Goal: Task Accomplishment & Management: Manage account settings

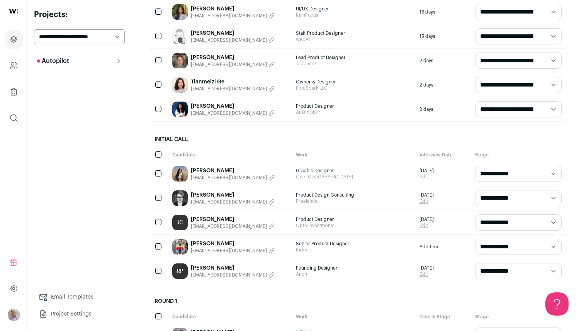
scroll to position [135, 0]
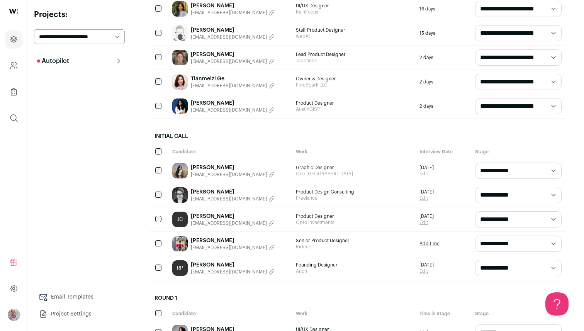
click at [505, 171] on select "**********" at bounding box center [518, 171] width 87 height 16
select select "********"
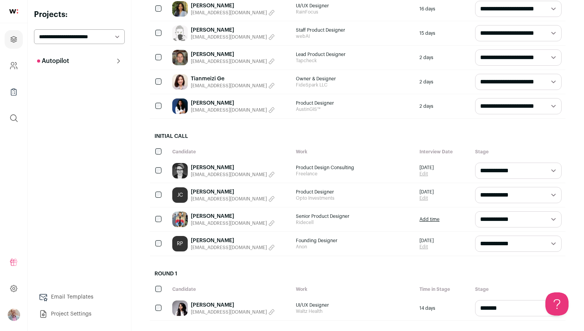
scroll to position [0, 0]
click at [184, 168] on img at bounding box center [179, 170] width 15 height 15
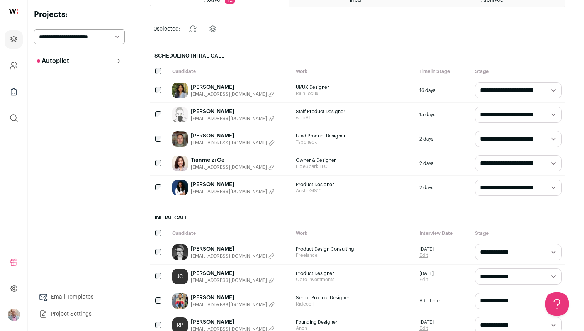
scroll to position [82, 0]
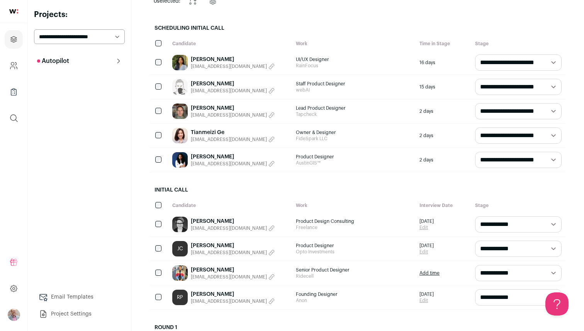
click at [182, 273] on img at bounding box center [179, 272] width 15 height 15
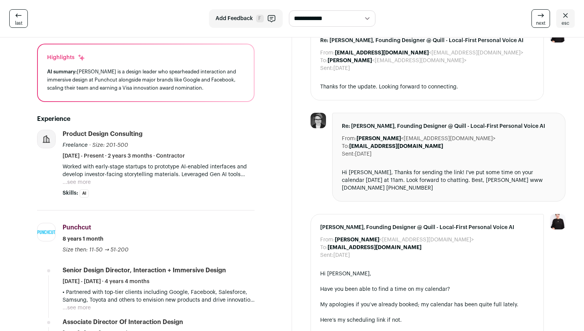
scroll to position [115, 0]
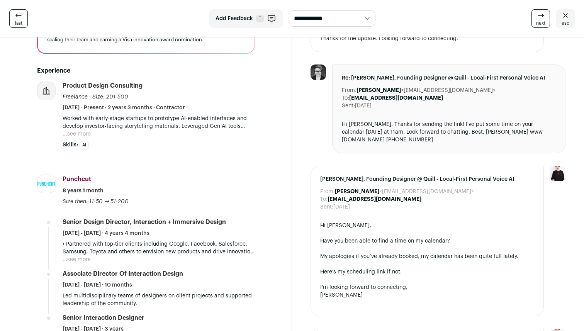
click at [85, 134] on button "...see more" at bounding box center [77, 134] width 28 height 8
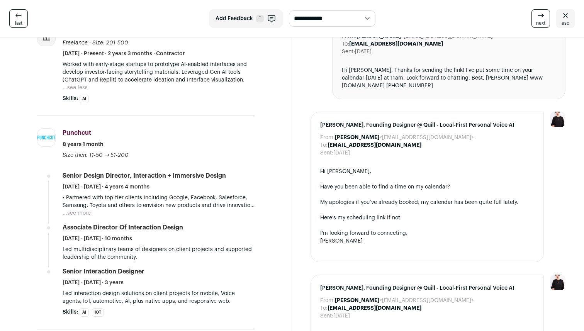
scroll to position [198, 0]
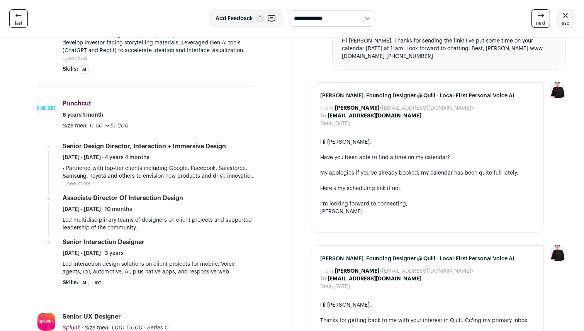
click at [85, 184] on button "...see more" at bounding box center [77, 184] width 28 height 8
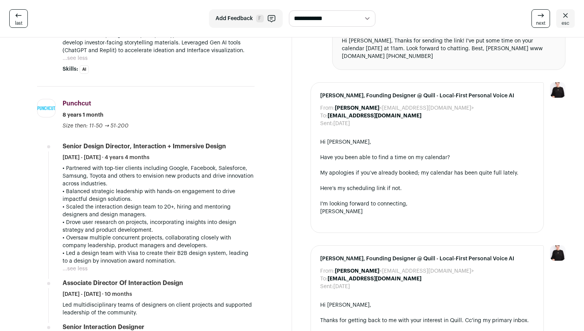
drag, startPoint x: 179, startPoint y: 266, endPoint x: 182, endPoint y: 158, distance: 107.9
click at [182, 158] on li "Senior Design Director, Interaction + Immersive Design February 2019 - May 2023…" at bounding box center [159, 207] width 192 height 131
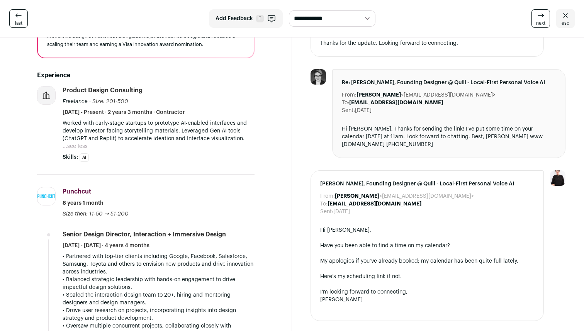
click at [19, 19] on icon at bounding box center [18, 15] width 9 height 9
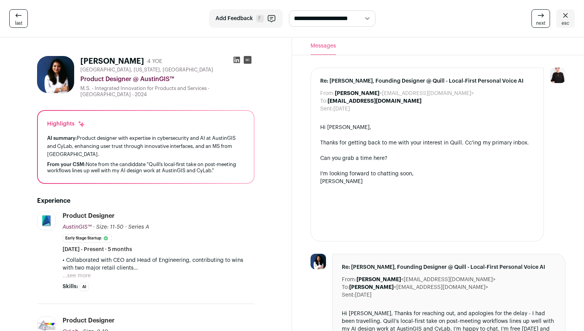
click at [20, 20] on icon at bounding box center [18, 15] width 9 height 9
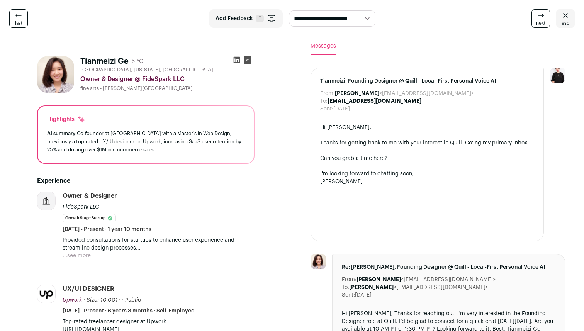
click at [24, 14] on link "last" at bounding box center [18, 18] width 19 height 19
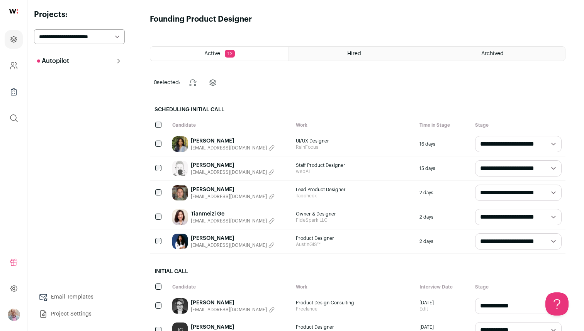
scroll to position [138, 0]
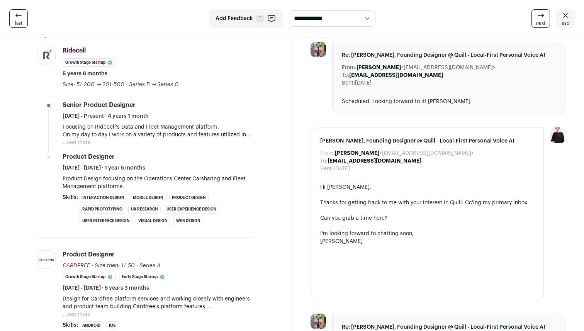
scroll to position [138, 0]
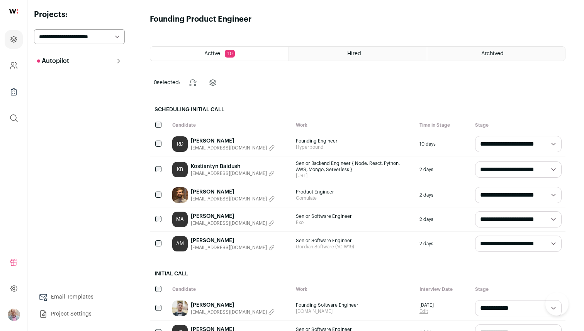
select select "**********"
click at [210, 141] on link "[PERSON_NAME]" at bounding box center [233, 141] width 84 height 8
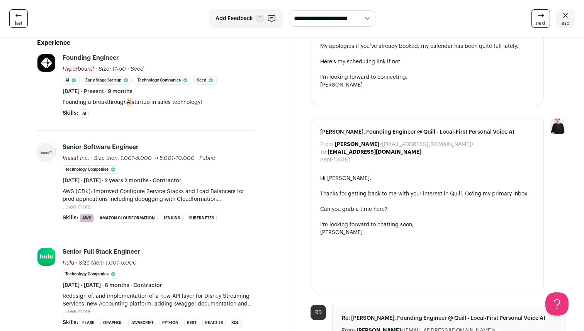
scroll to position [185, 0]
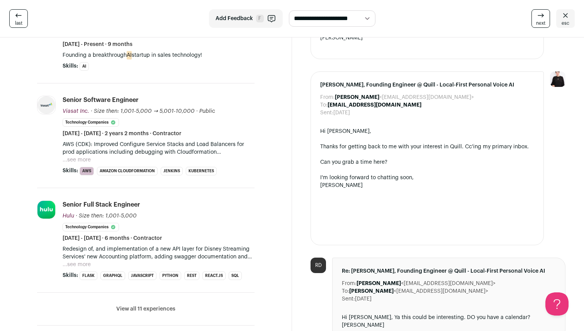
click at [78, 160] on button "...see more" at bounding box center [77, 160] width 28 height 8
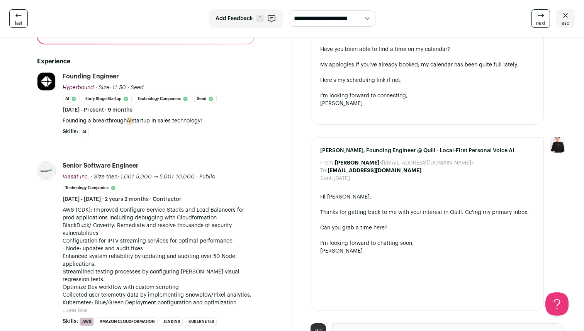
scroll to position [95, 0]
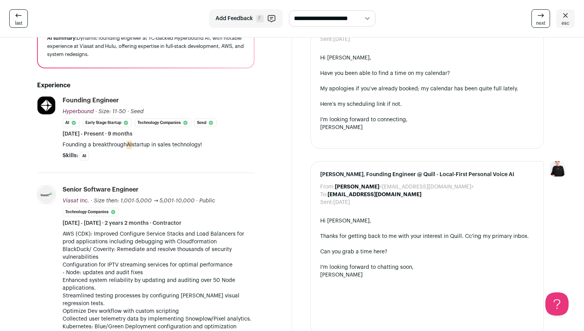
click at [564, 16] on icon at bounding box center [565, 15] width 9 height 9
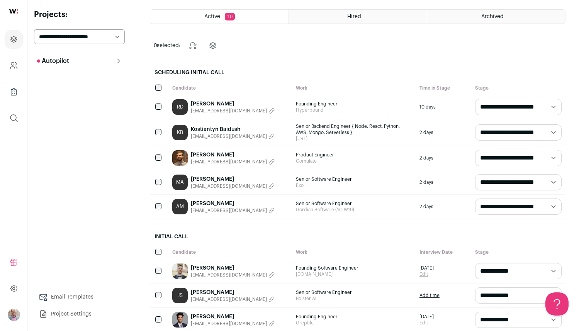
scroll to position [74, 0]
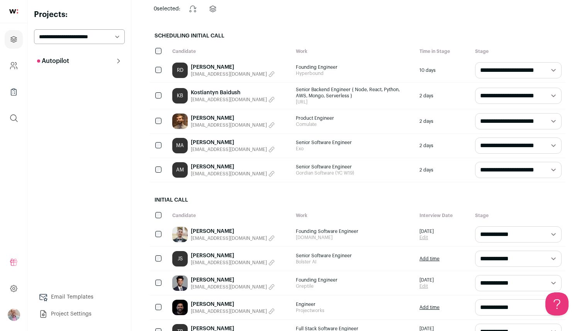
click at [500, 73] on select "**********" at bounding box center [518, 70] width 87 height 16
select select "**********"
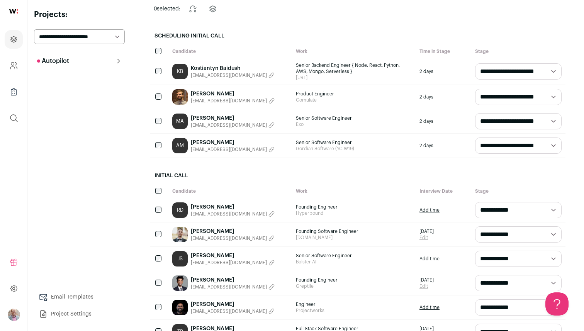
scroll to position [0, 0]
click at [201, 231] on link "[PERSON_NAME]" at bounding box center [233, 232] width 84 height 8
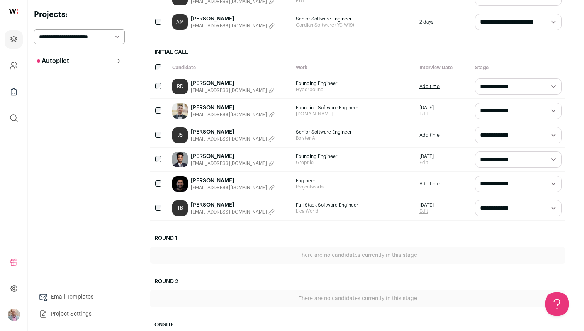
scroll to position [214, 0]
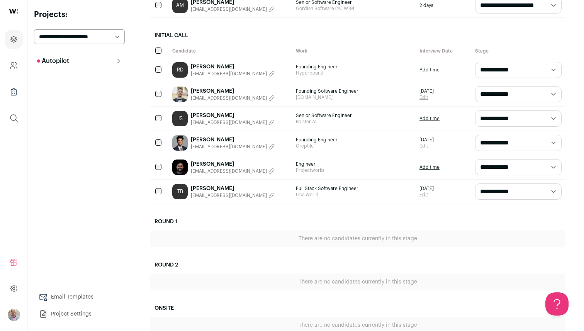
click at [203, 138] on link "[PERSON_NAME]" at bounding box center [233, 140] width 84 height 8
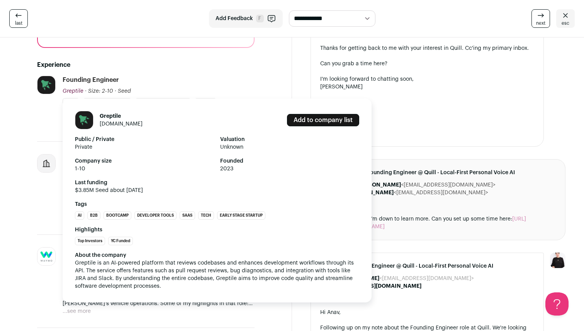
scroll to position [123, 0]
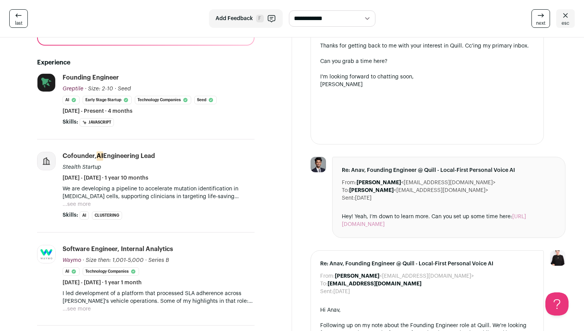
click at [85, 206] on button "...see more" at bounding box center [77, 205] width 28 height 8
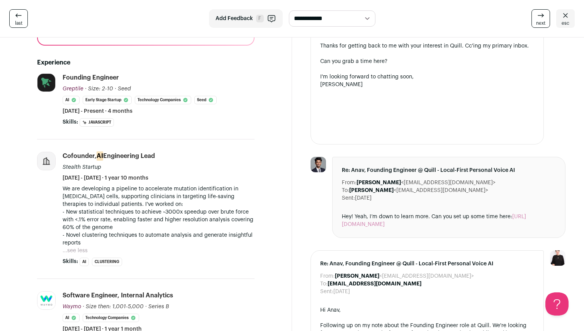
scroll to position [312, 0]
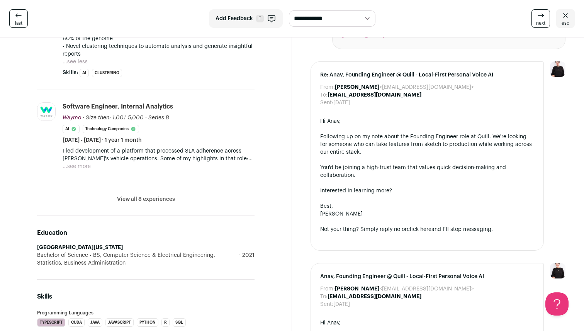
click at [121, 195] on li "View all 8 experiences View less" at bounding box center [146, 199] width 218 height 33
click at [121, 197] on button "View all 8 experiences" at bounding box center [146, 200] width 58 height 8
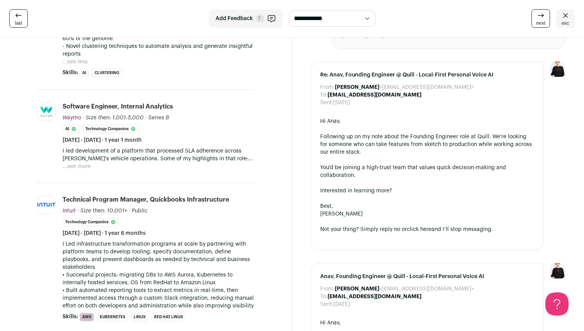
click at [81, 167] on button "...see more" at bounding box center [77, 167] width 28 height 8
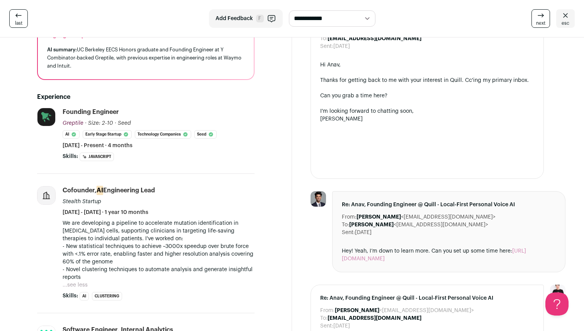
scroll to position [0, 0]
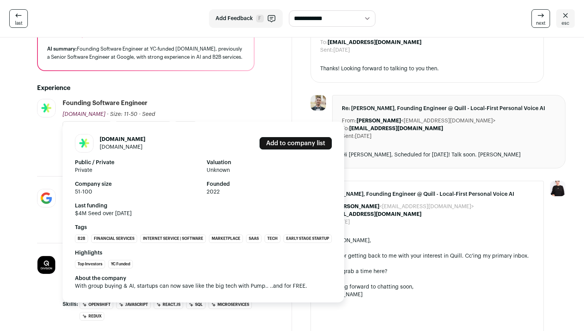
scroll to position [85, 0]
